Goal: Information Seeking & Learning: Learn about a topic

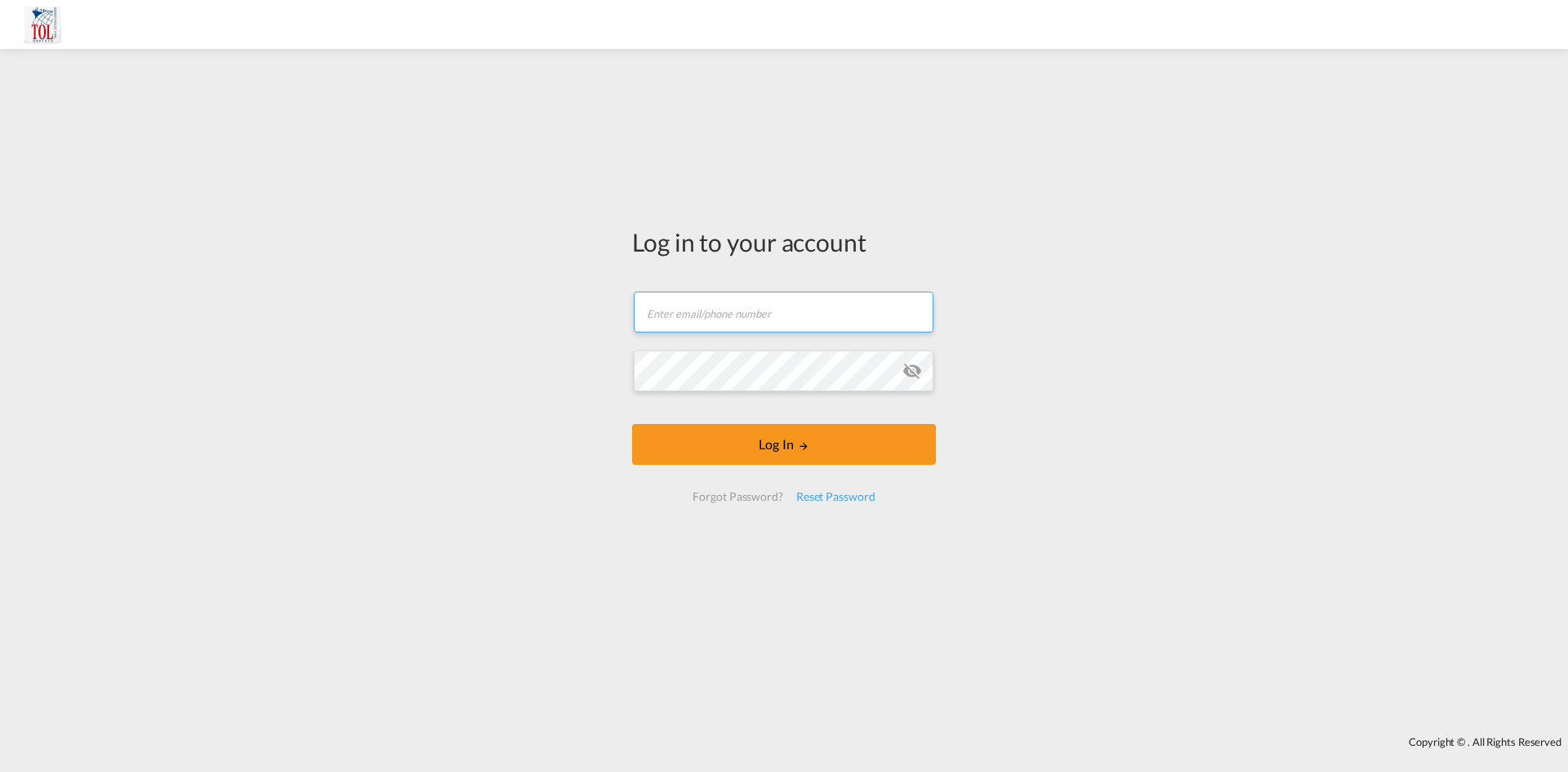
type input "[PERSON_NAME][EMAIL_ADDRESS][DOMAIN_NAME]"
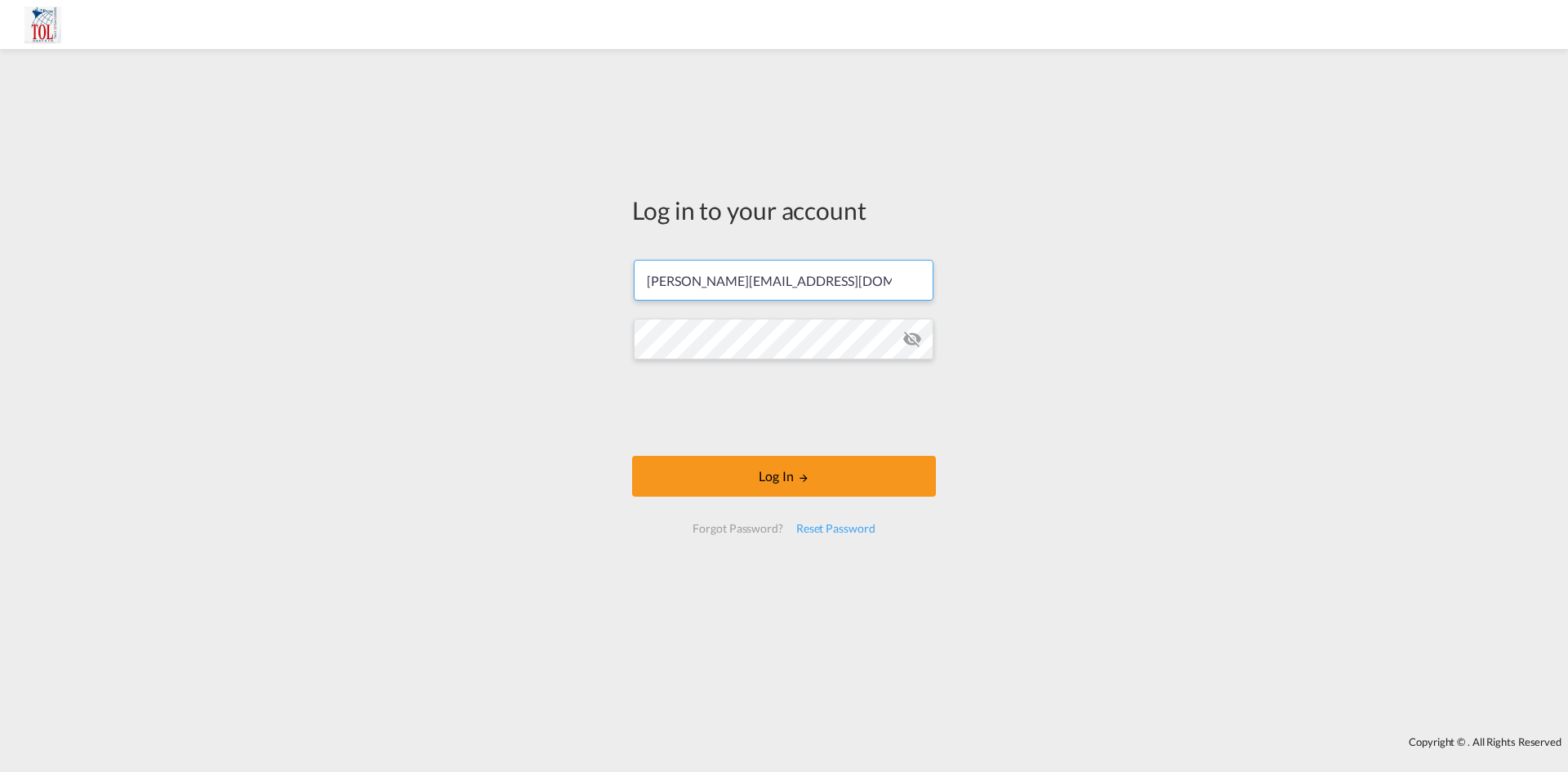
click at [907, 370] on form "[PERSON_NAME][EMAIL_ADDRESS][DOMAIN_NAME] Password field is required Log In For…" at bounding box center [784, 397] width 304 height 307
click at [775, 477] on button "Log In" at bounding box center [784, 476] width 304 height 41
